Goal: Information Seeking & Learning: Find specific fact

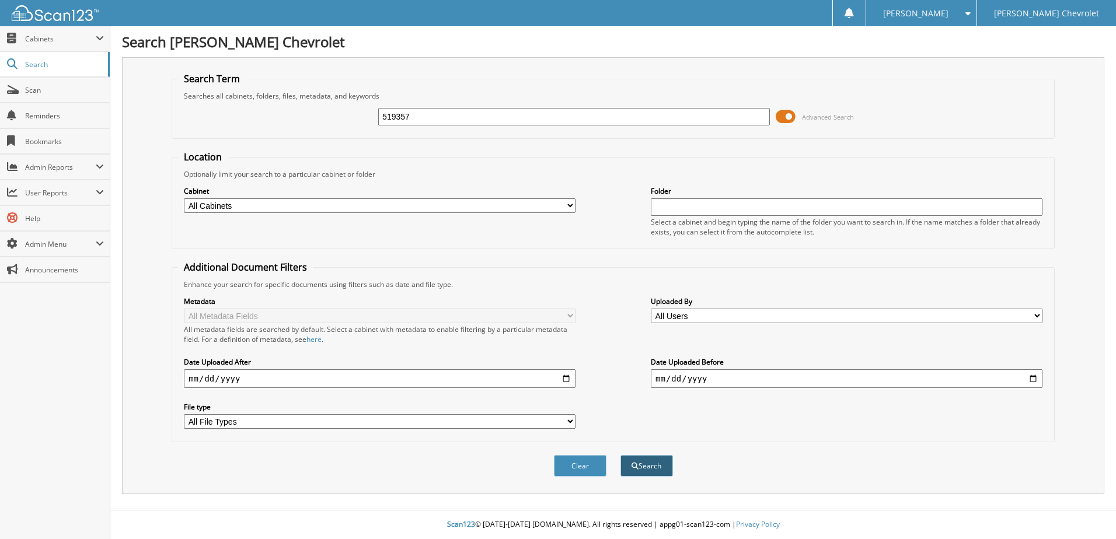
type input "519357"
click at [651, 473] on button "Search" at bounding box center [646, 466] width 53 height 22
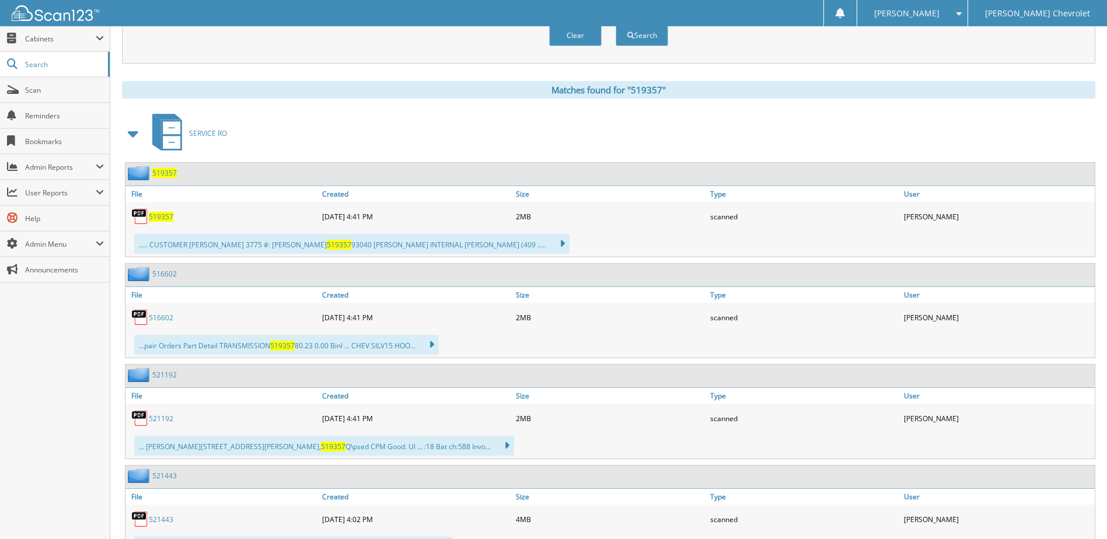
scroll to position [467, 0]
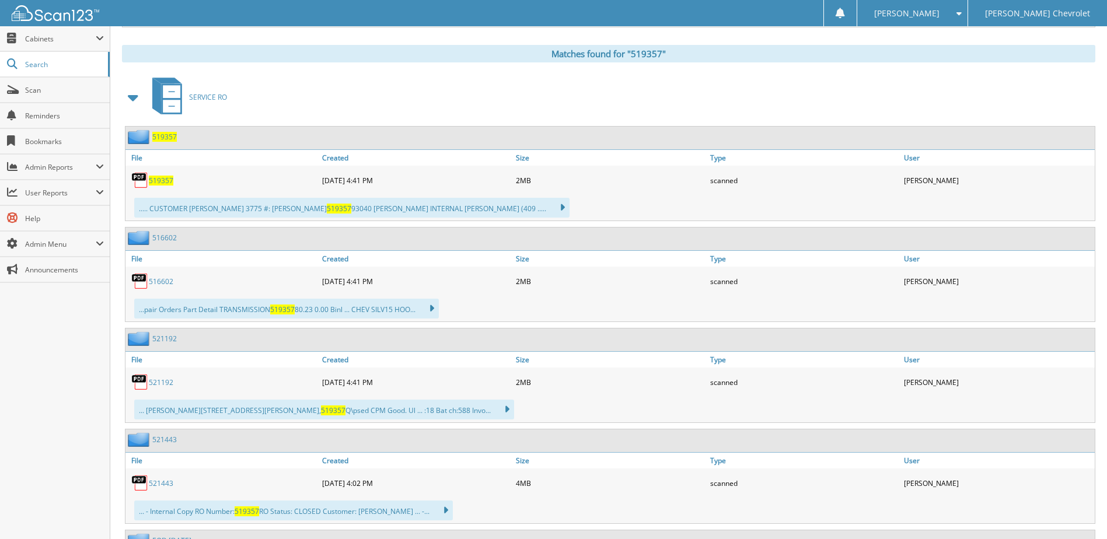
click at [165, 182] on span "519357" at bounding box center [161, 181] width 25 height 10
click at [165, 282] on link "516602" at bounding box center [161, 282] width 25 height 10
click at [154, 380] on link "521192" at bounding box center [161, 383] width 25 height 10
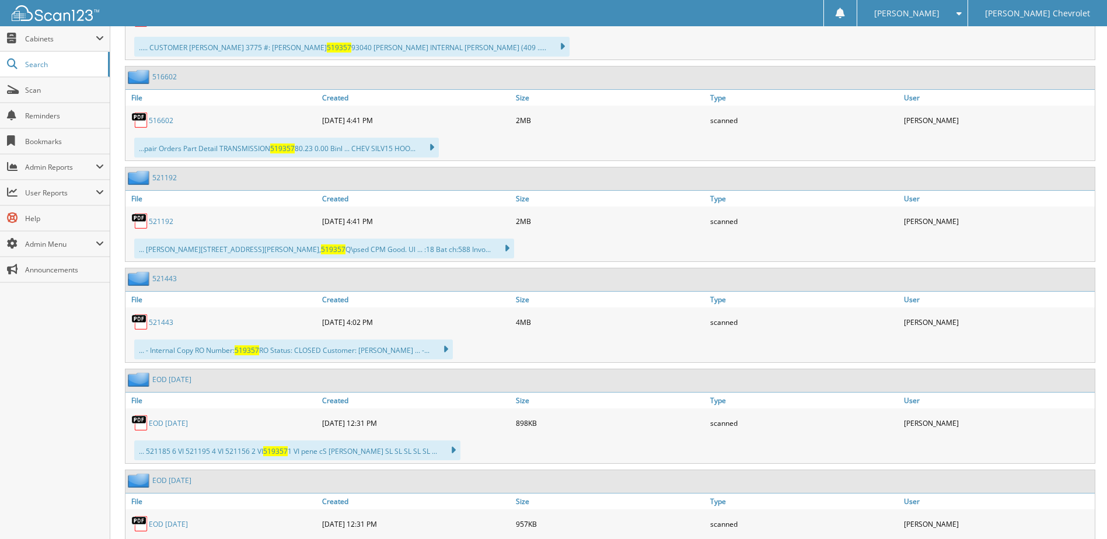
scroll to position [683, 0]
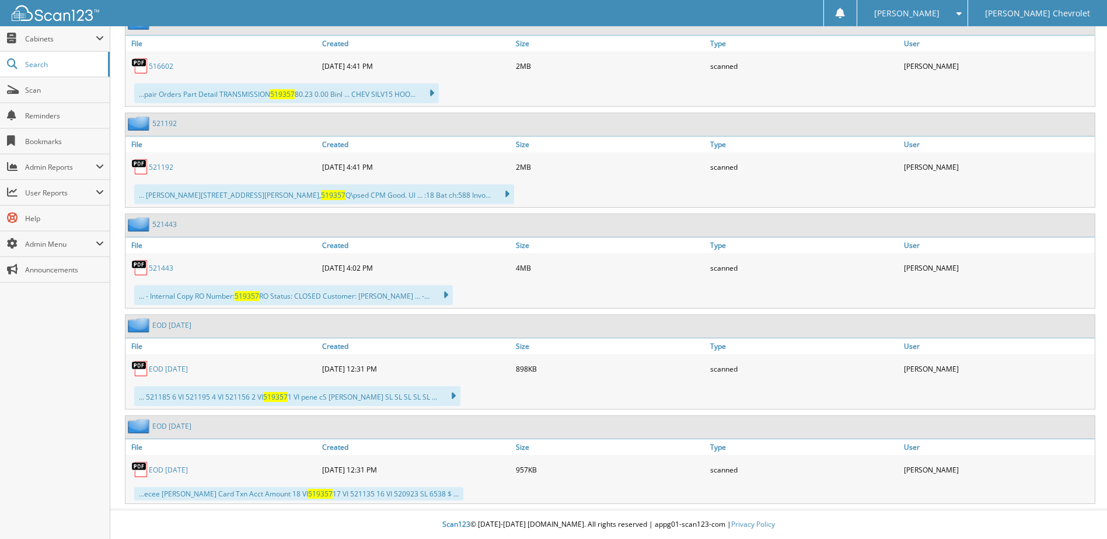
click at [155, 270] on link "521443" at bounding box center [161, 268] width 25 height 10
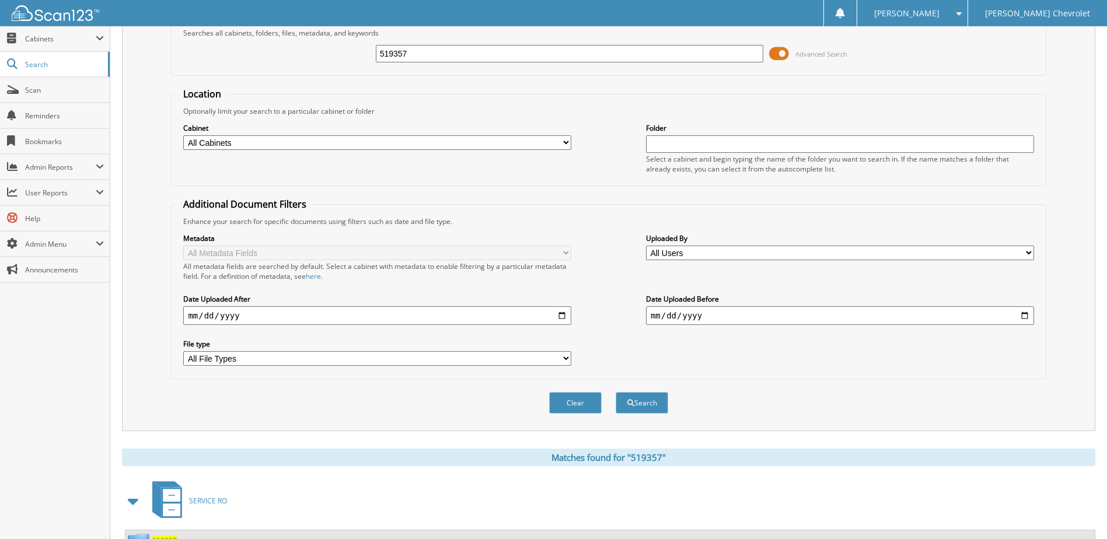
scroll to position [0, 0]
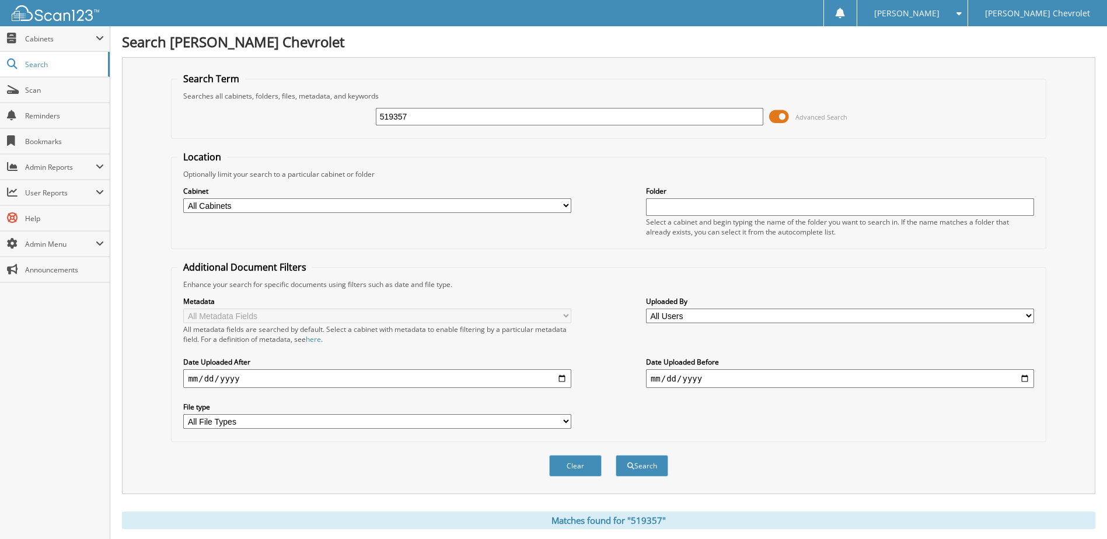
click at [393, 243] on fieldset "Location Optionally limit your search to a particular cabinet or folder Cabinet…" at bounding box center [608, 200] width 875 height 99
